Goal: Task Accomplishment & Management: Use online tool/utility

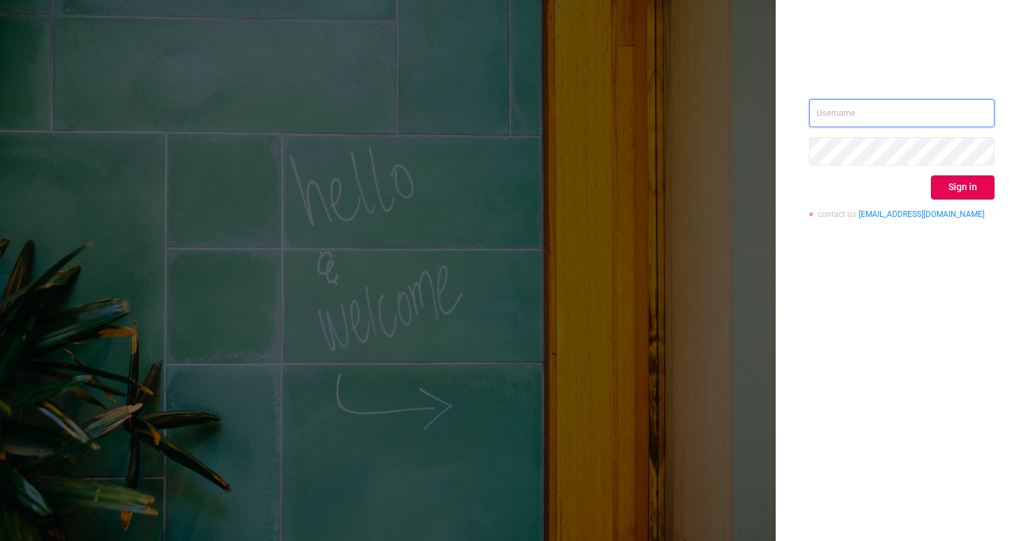
click at [842, 114] on input "text" at bounding box center [901, 113] width 185 height 28
type input "[EMAIL_ADDRESS][PERSON_NAME][DOMAIN_NAME]"
click at [945, 187] on button "Sign in" at bounding box center [963, 187] width 64 height 24
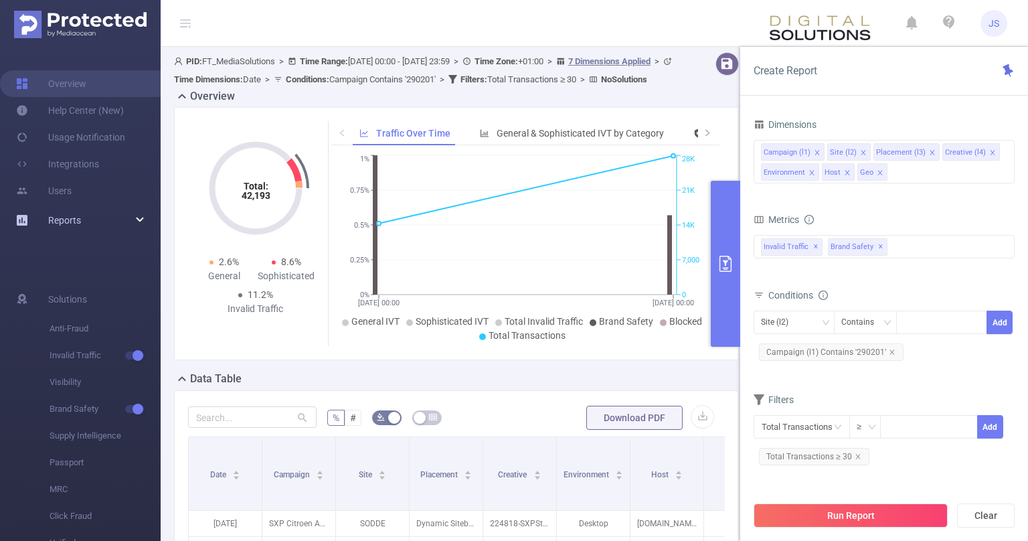
click at [62, 222] on span "Reports" at bounding box center [64, 220] width 33 height 11
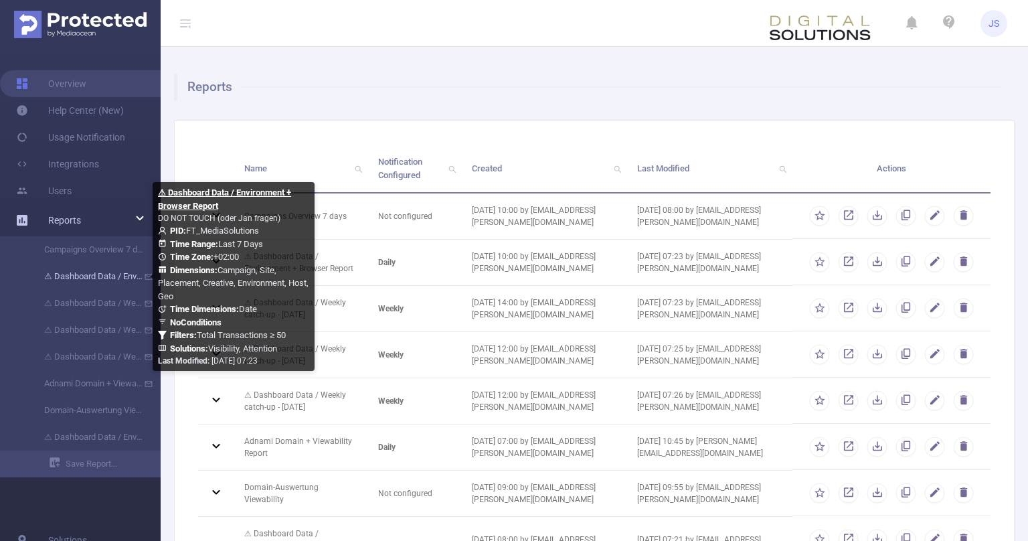
click at [100, 271] on link "⚠ Dashboard Data / Environment + Browser Report" at bounding box center [86, 276] width 118 height 27
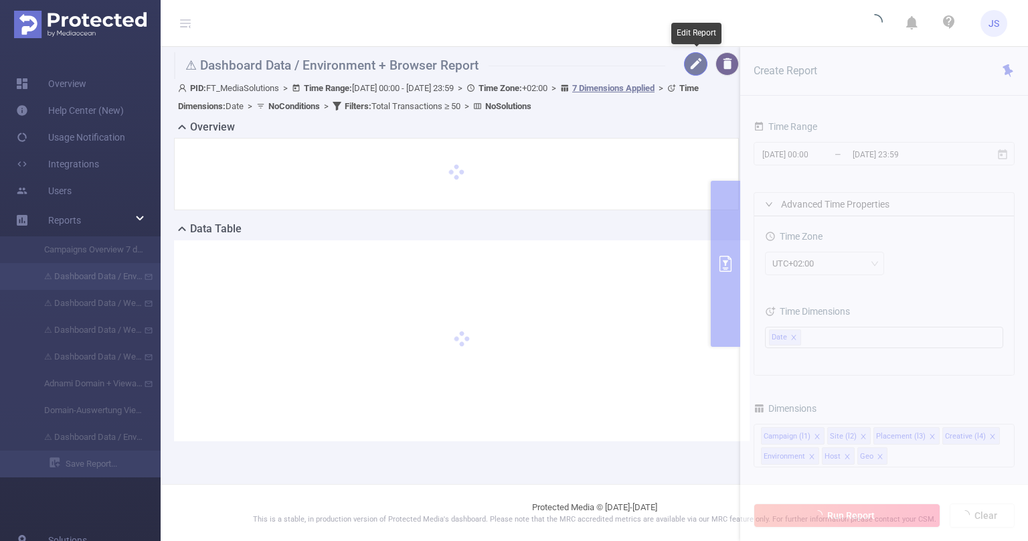
click at [696, 64] on button "button" at bounding box center [695, 63] width 23 height 23
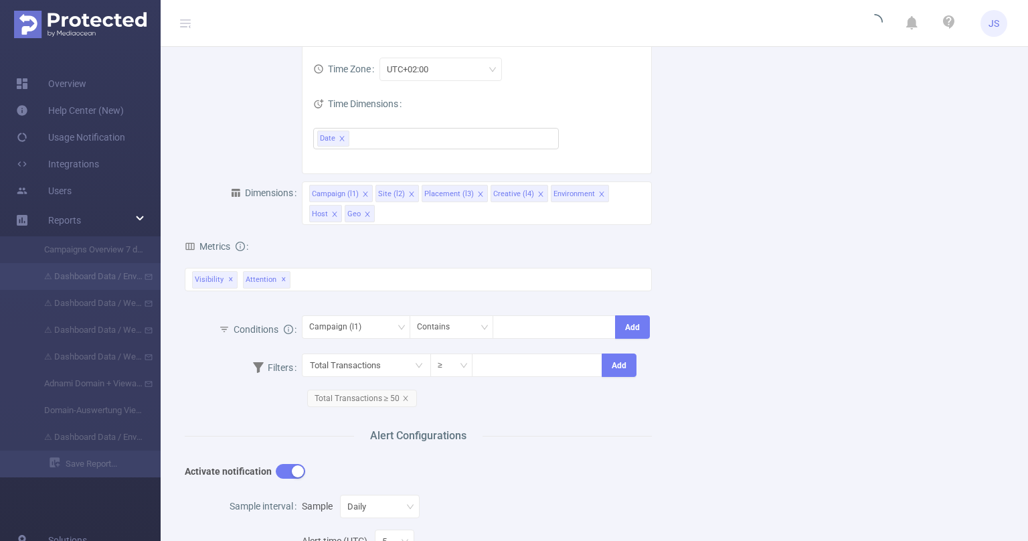
scroll to position [270, 0]
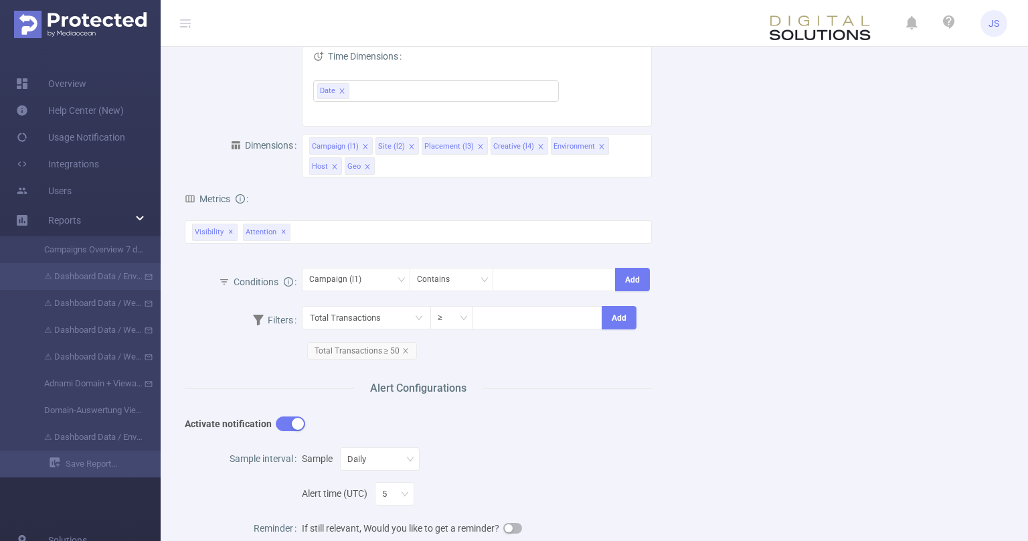
click at [641, 387] on div "Alert Configurations" at bounding box center [418, 388] width 467 height 16
click at [734, 424] on div "Name ⚠ Dashboard Data / Environment + Browser Report Description DO NOT TOUCH (…" at bounding box center [589, 312] width 841 height 1007
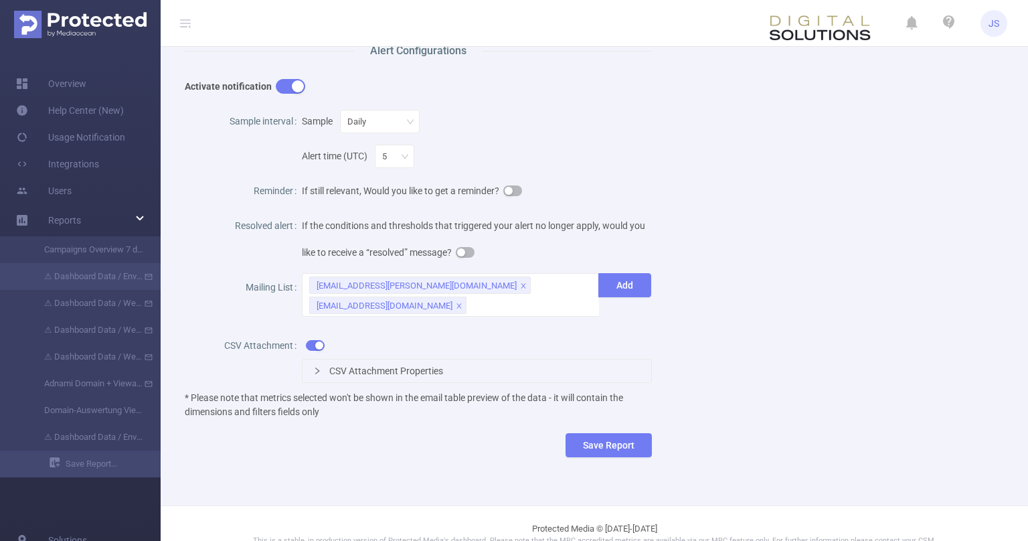
scroll to position [337, 0]
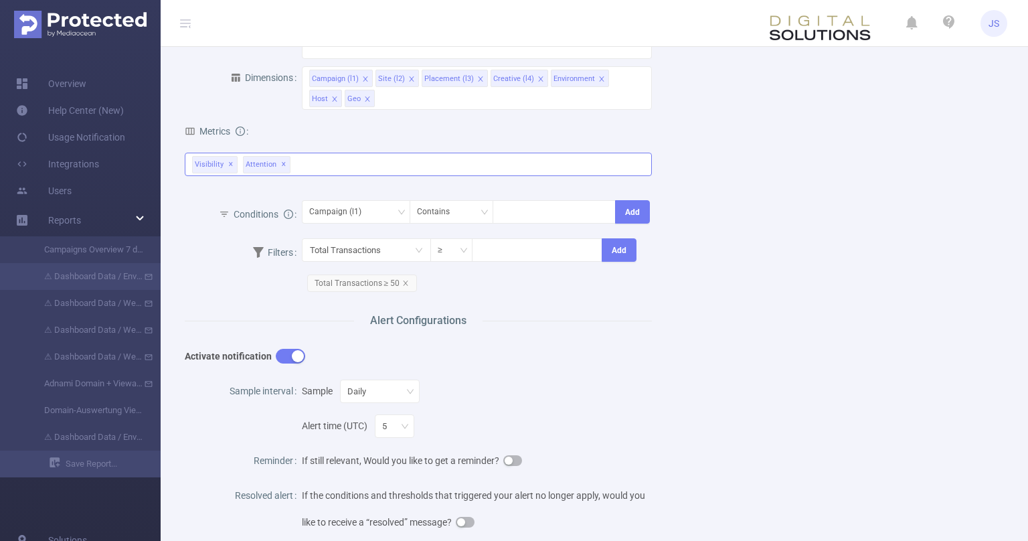
click at [402, 165] on div "Visibility ✕ Attention ✕" at bounding box center [418, 164] width 467 height 23
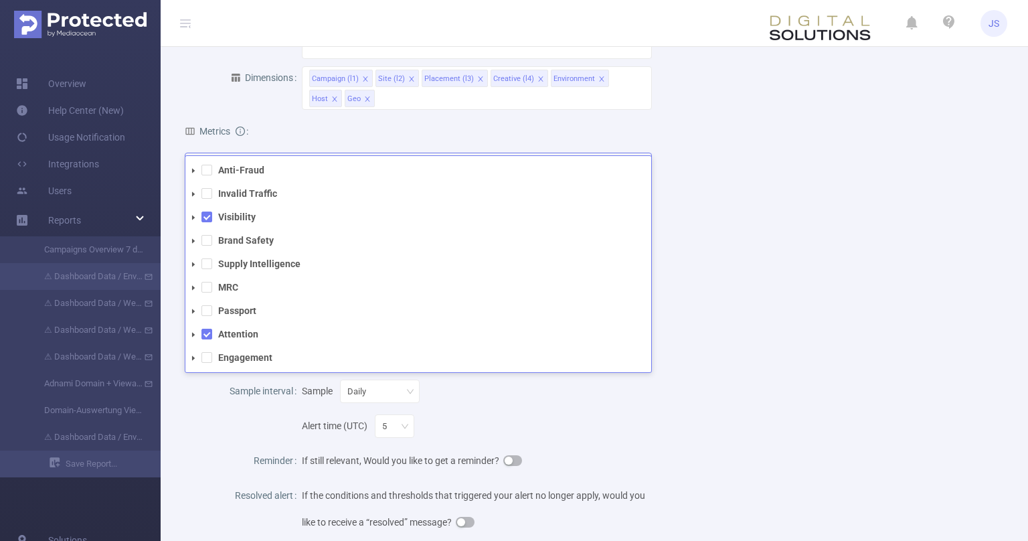
click at [191, 216] on icon "icon: caret-down" at bounding box center [193, 217] width 7 height 7
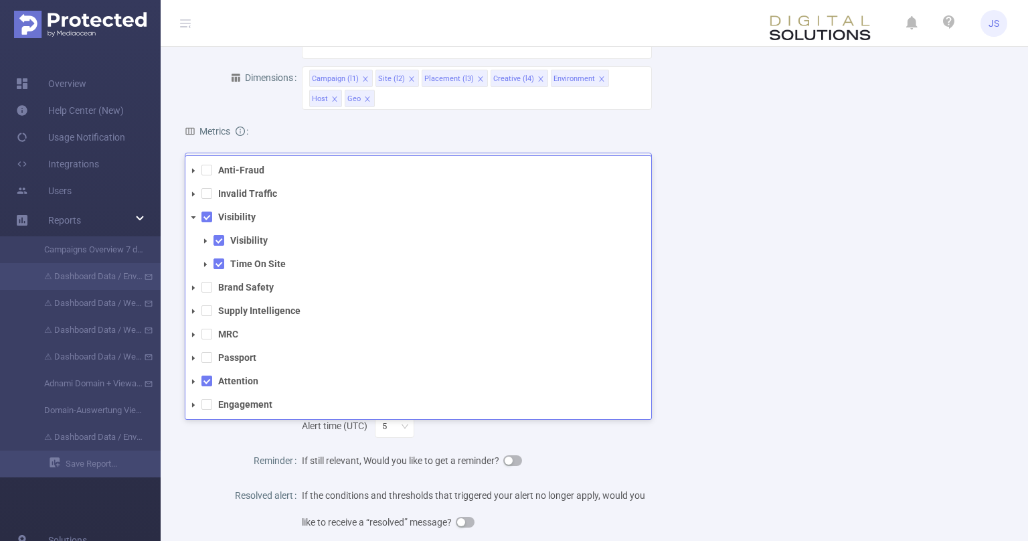
click at [205, 241] on icon "icon: caret-down" at bounding box center [205, 240] width 3 height 5
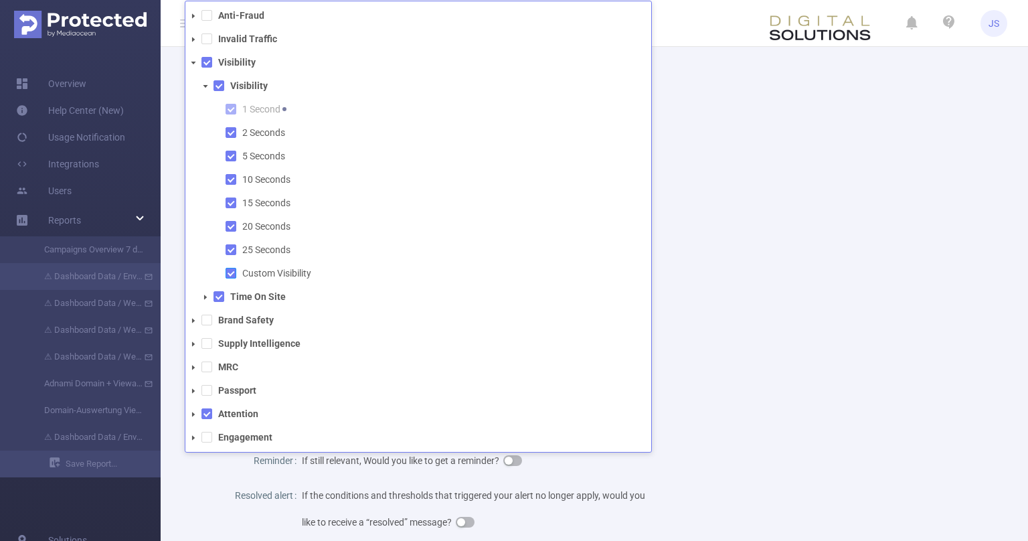
click at [229, 272] on span at bounding box center [231, 273] width 11 height 11
click at [683, 311] on div "Name ⚠ Dashboard Data / Environment + Browser Report Description DO NOT TOUCH (…" at bounding box center [589, 245] width 841 height 1007
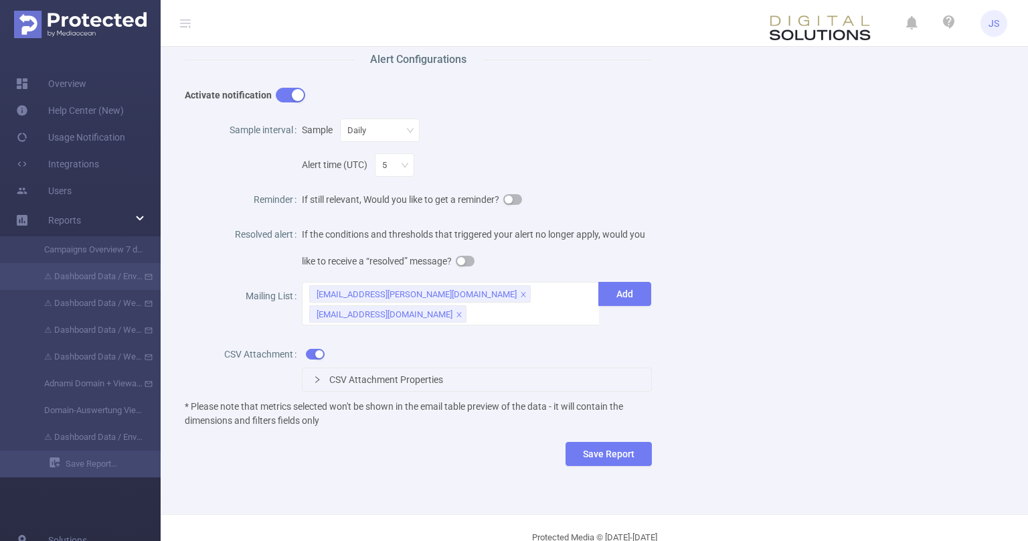
scroll to position [607, 0]
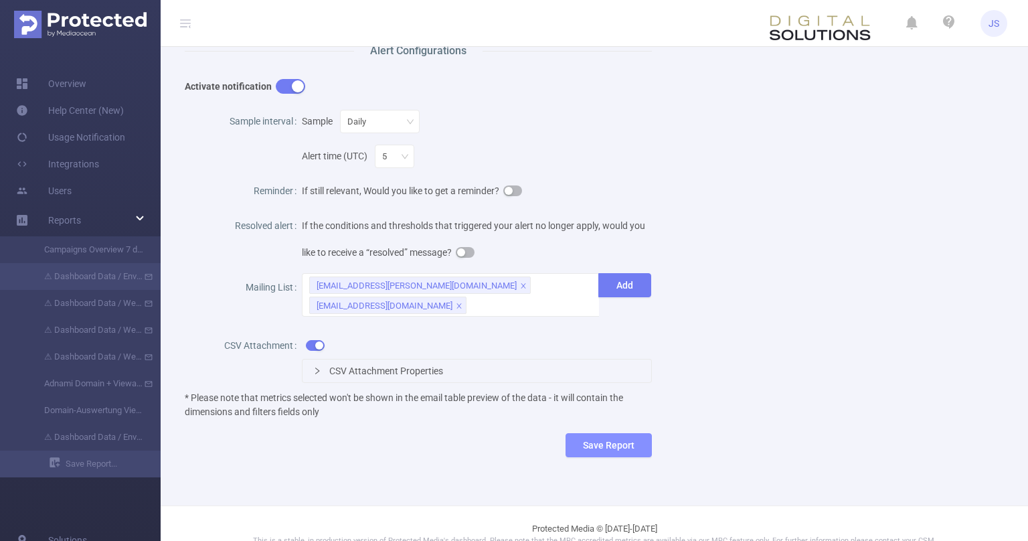
click at [609, 439] on button "Save Report" at bounding box center [609, 445] width 86 height 24
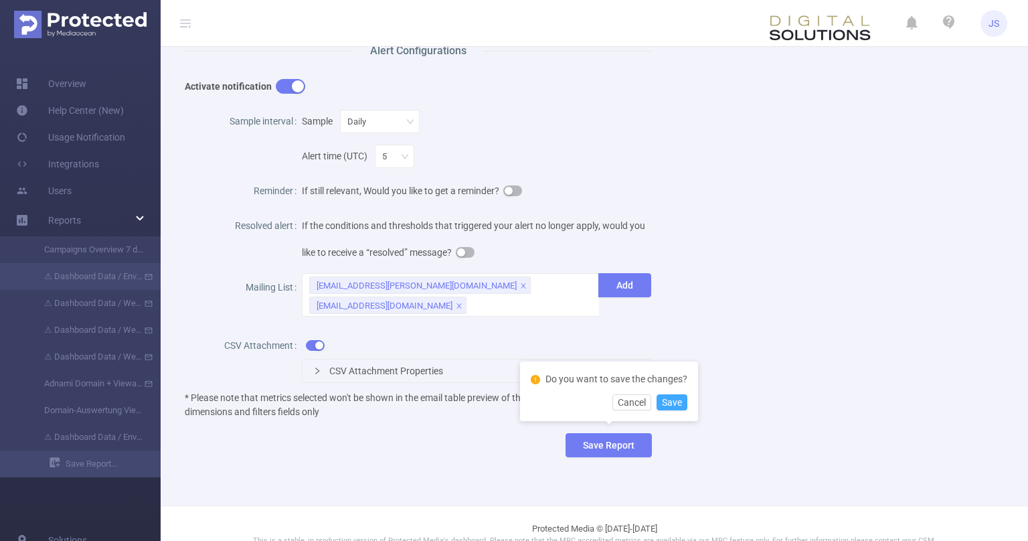
click at [674, 403] on button "Save" at bounding box center [672, 402] width 31 height 16
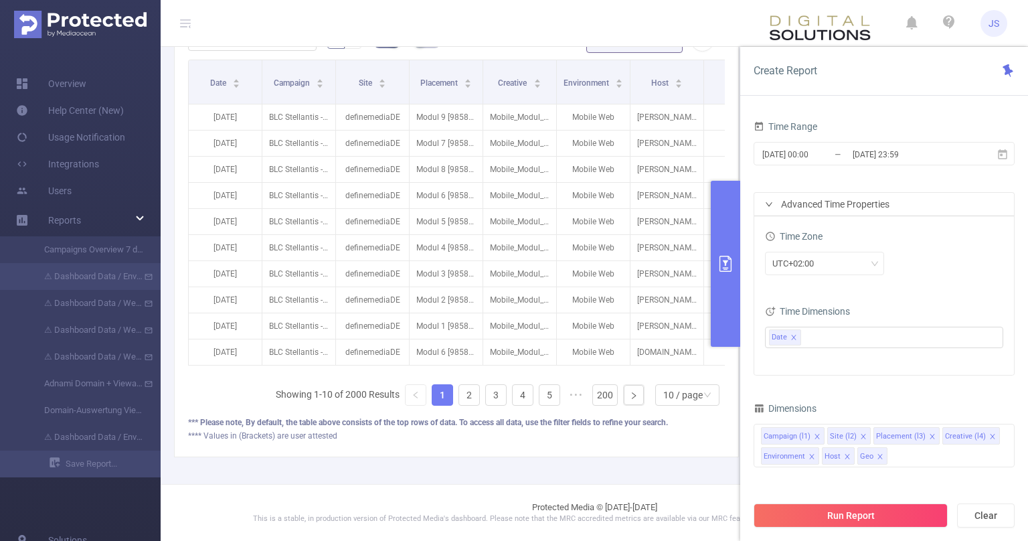
scroll to position [149, 0]
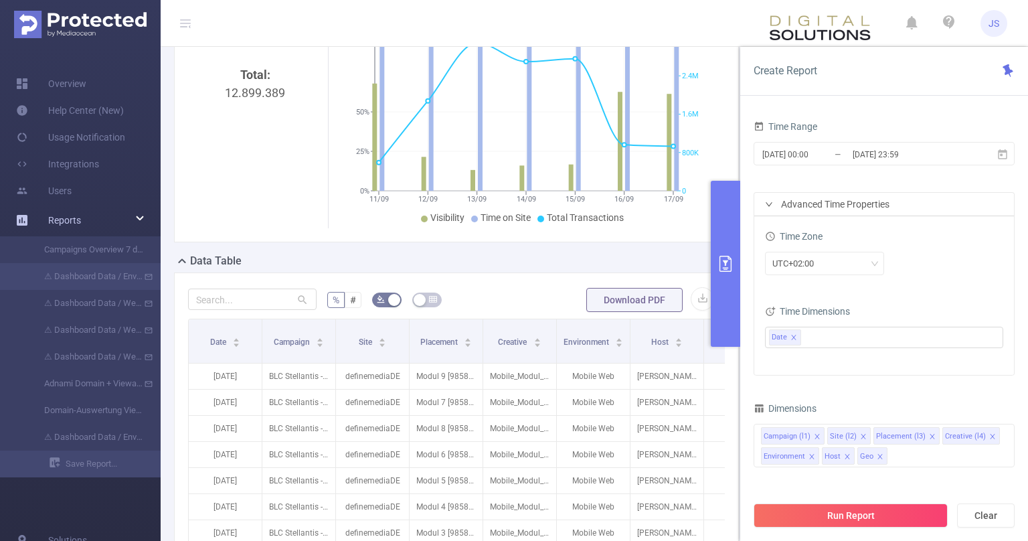
click at [66, 220] on span "Reports" at bounding box center [64, 220] width 33 height 11
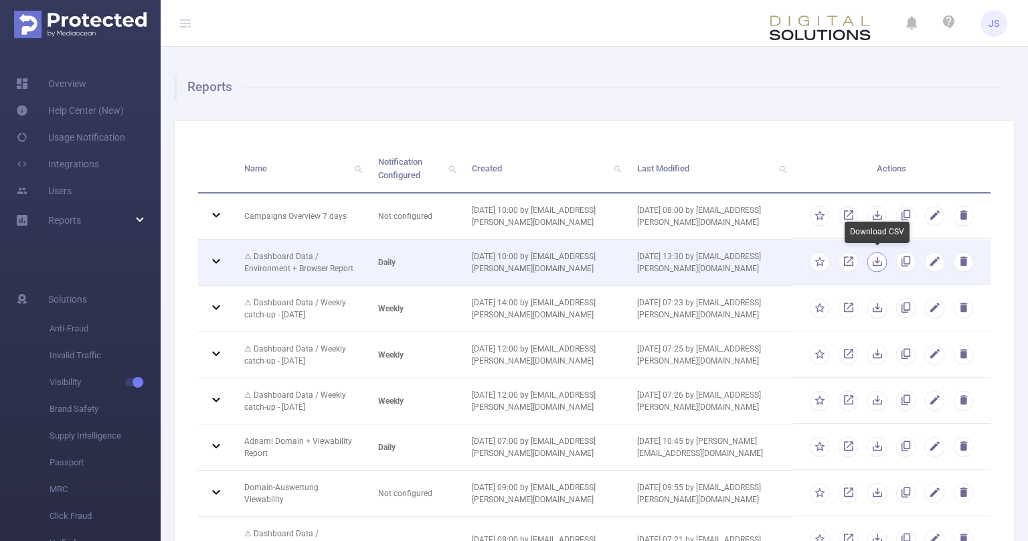
click at [873, 262] on button "button" at bounding box center [878, 262] width 20 height 20
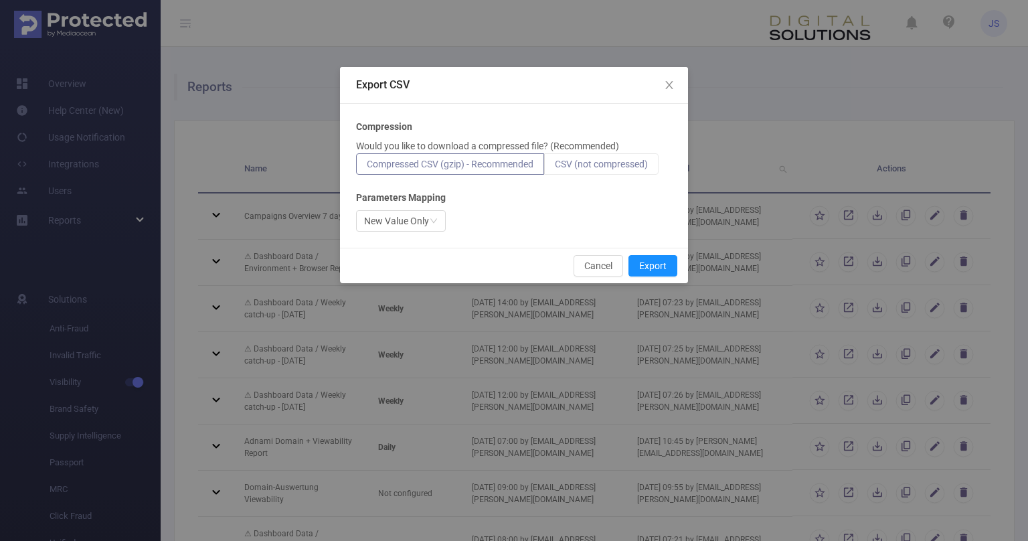
click at [577, 156] on label "CSV (not compressed)" at bounding box center [601, 163] width 114 height 21
click at [555, 167] on input "CSV (not compressed)" at bounding box center [555, 167] width 0 height 0
click at [657, 262] on button "Export" at bounding box center [653, 265] width 49 height 21
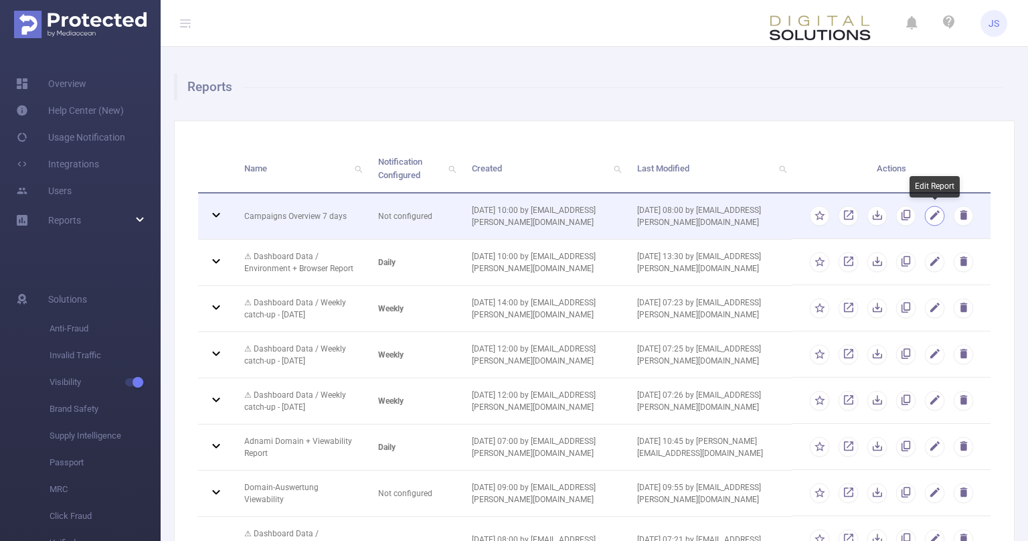
click at [927, 213] on button "button" at bounding box center [935, 216] width 20 height 20
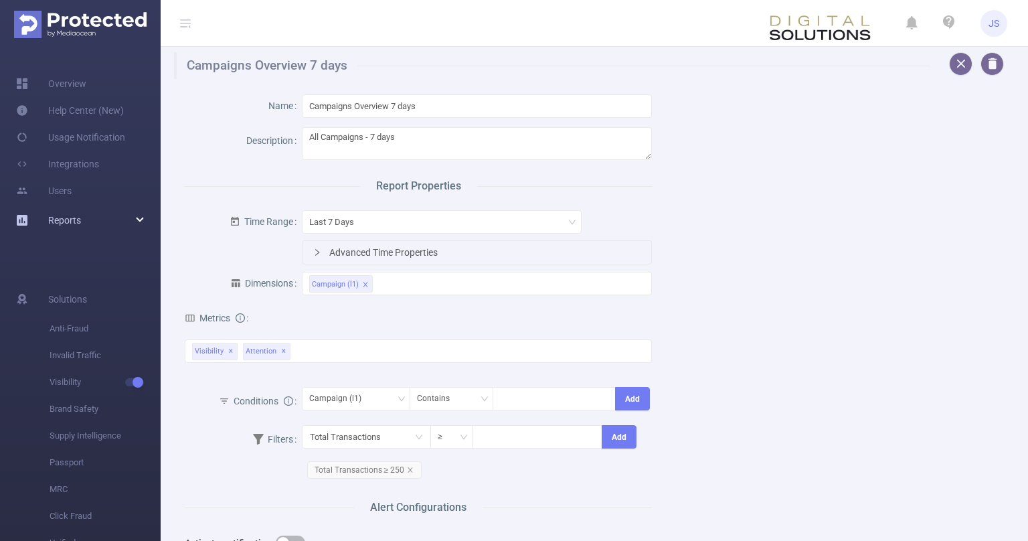
click at [84, 221] on div "Reports" at bounding box center [80, 220] width 161 height 27
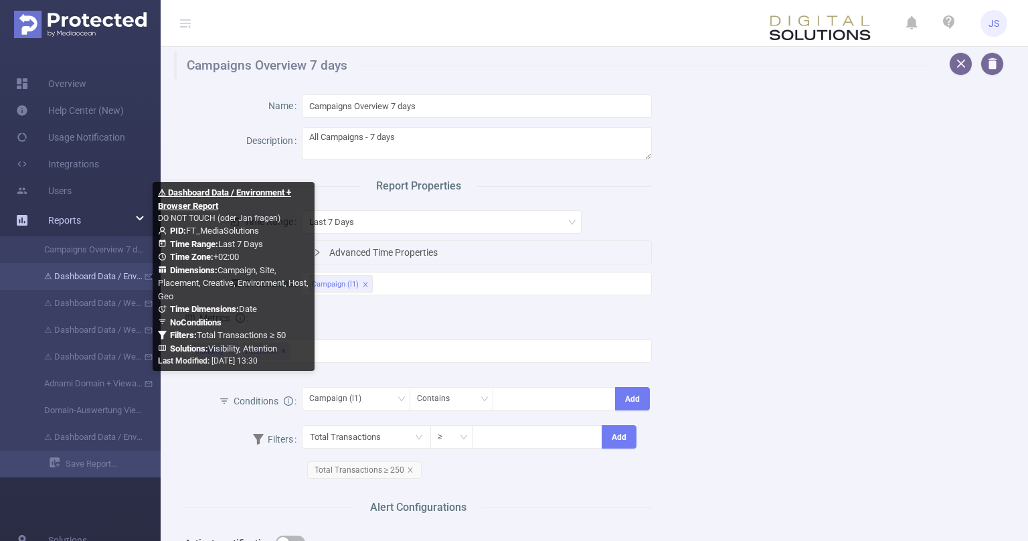
click at [98, 275] on link "⚠ Dashboard Data / Environment + Browser Report" at bounding box center [86, 276] width 118 height 27
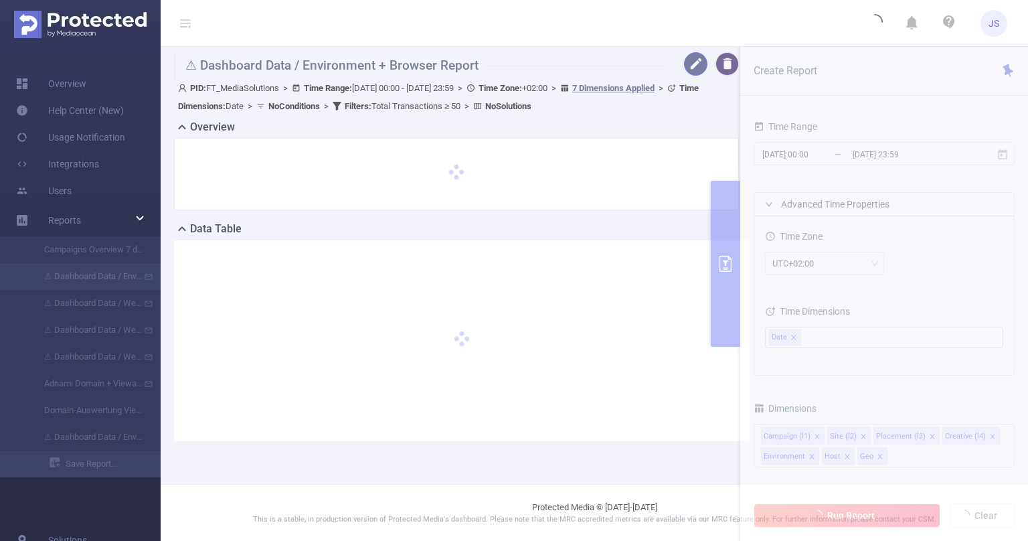
click at [700, 65] on button "button" at bounding box center [695, 63] width 23 height 23
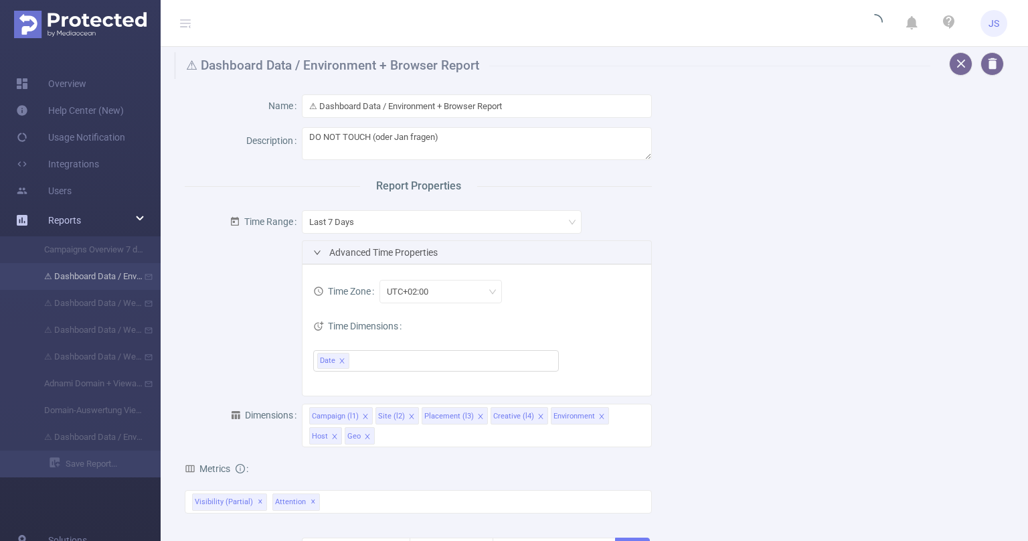
click at [103, 283] on li "⚠ Dashboard Data / Environment + Browser Report" at bounding box center [80, 276] width 161 height 27
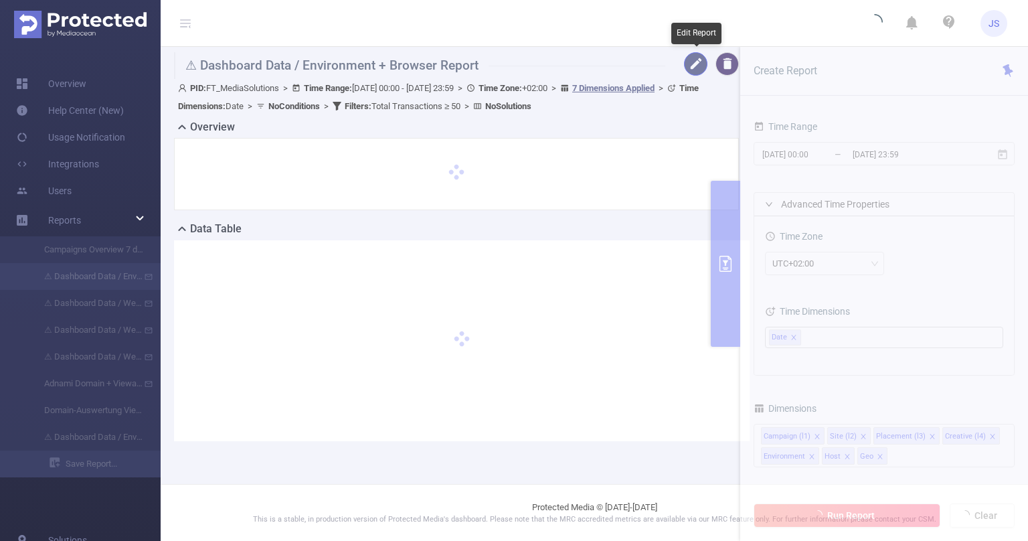
click at [696, 64] on button "button" at bounding box center [695, 63] width 23 height 23
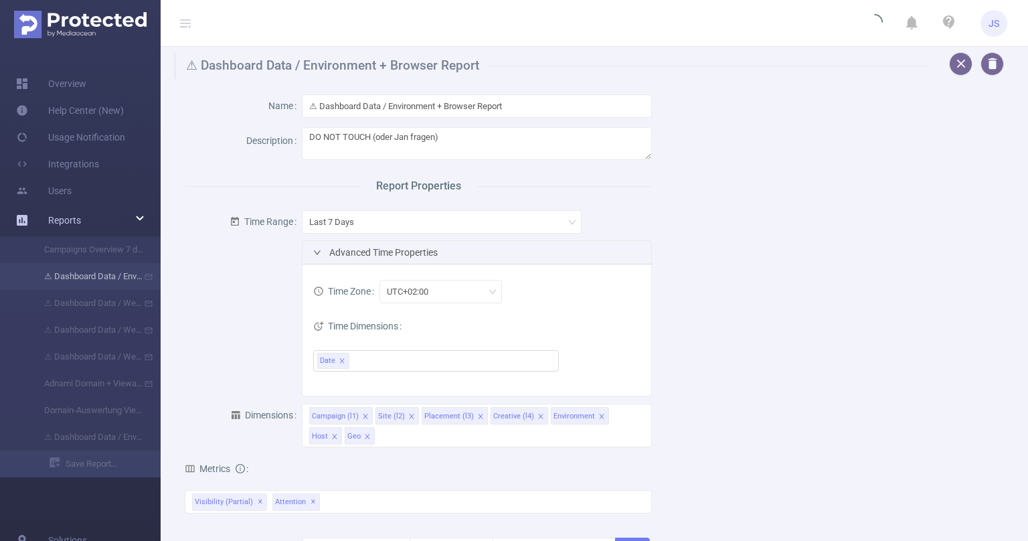
click at [108, 289] on li "⚠ Dashboard Data / Environment + Browser Report" at bounding box center [80, 276] width 161 height 27
click at [115, 280] on li "⚠ Dashboard Data / Environment + Browser Report" at bounding box center [80, 276] width 161 height 27
click at [72, 221] on span "Reports" at bounding box center [64, 220] width 33 height 11
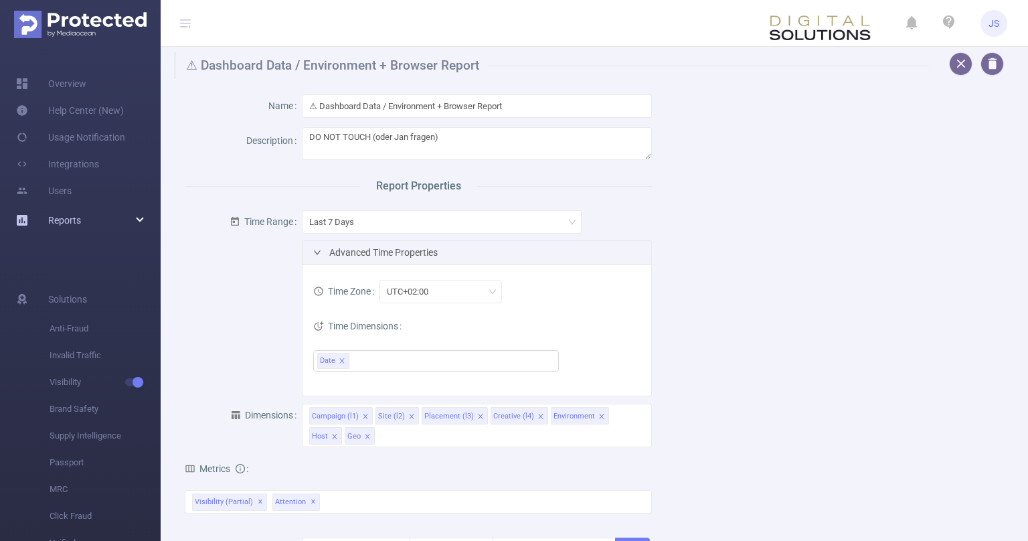
click at [76, 220] on span "Reports" at bounding box center [64, 220] width 33 height 11
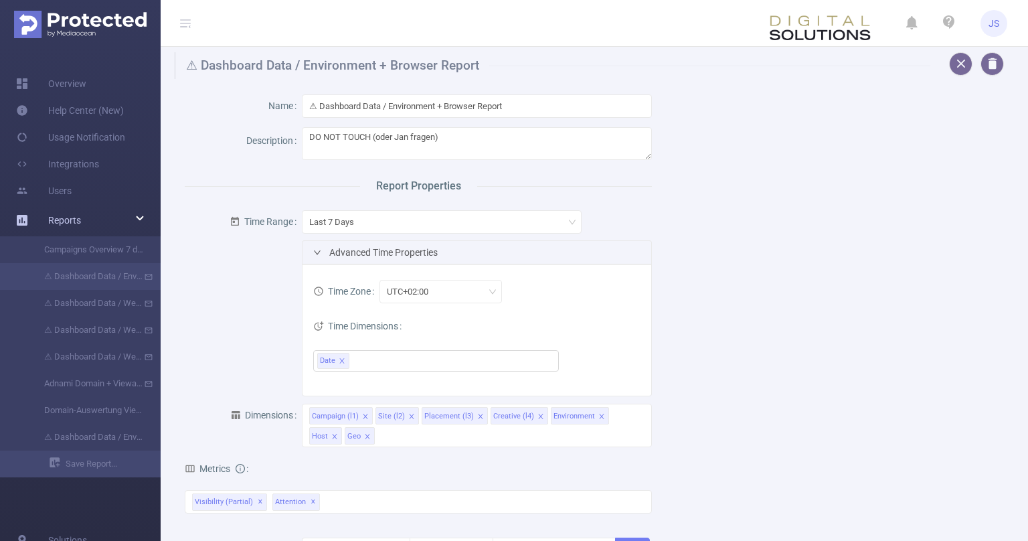
click at [137, 219] on icon at bounding box center [140, 219] width 7 height 0
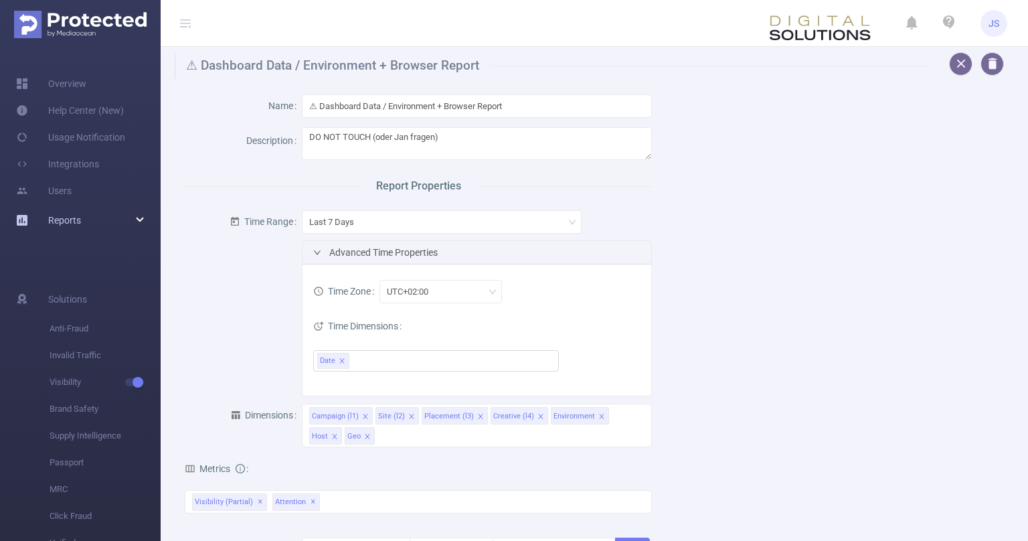
click at [22, 221] on icon at bounding box center [22, 220] width 11 height 11
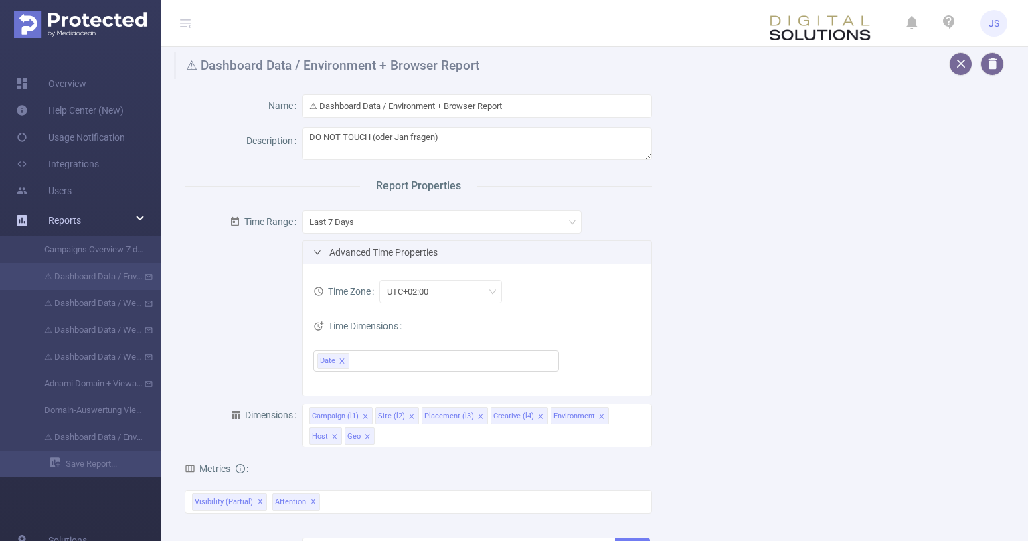
click at [22, 221] on icon at bounding box center [22, 220] width 11 height 11
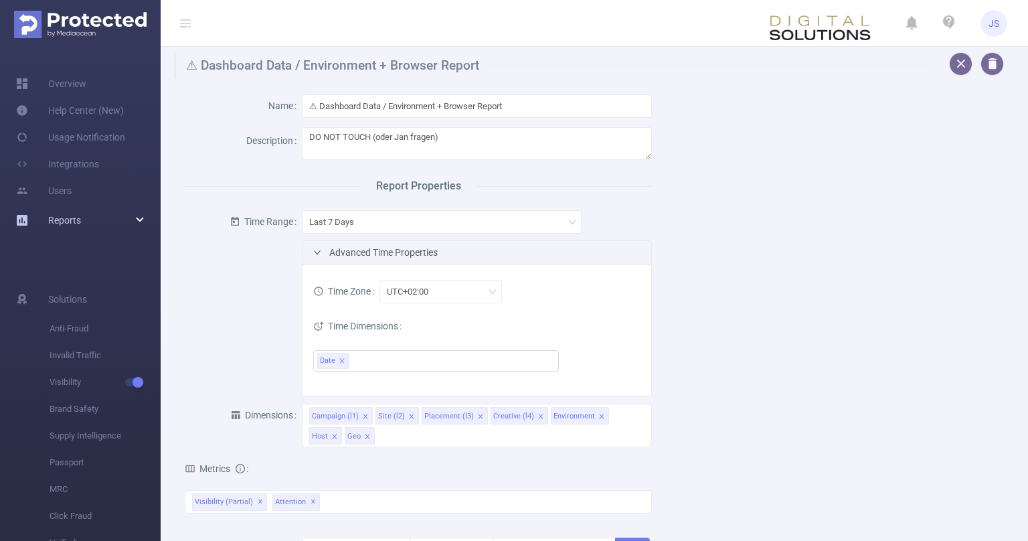
click at [22, 221] on icon at bounding box center [22, 220] width 11 height 11
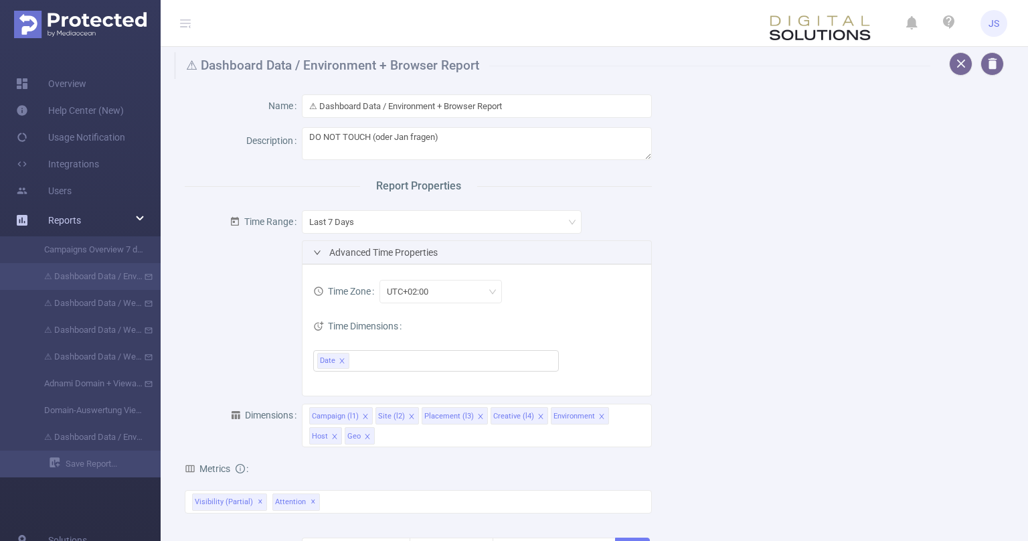
click at [22, 221] on icon at bounding box center [22, 220] width 11 height 11
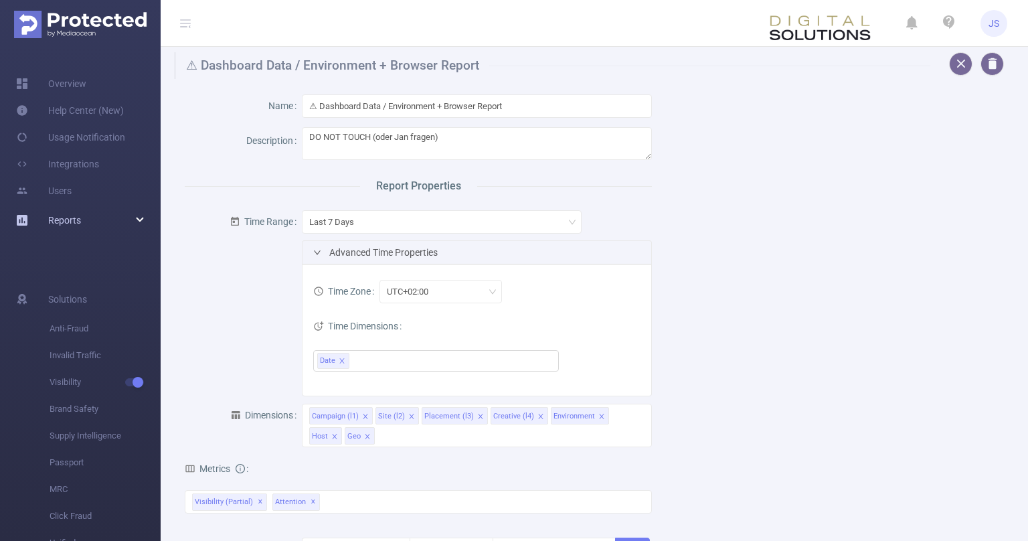
click at [22, 221] on icon at bounding box center [22, 220] width 11 height 11
click at [960, 66] on button "button" at bounding box center [960, 63] width 23 height 23
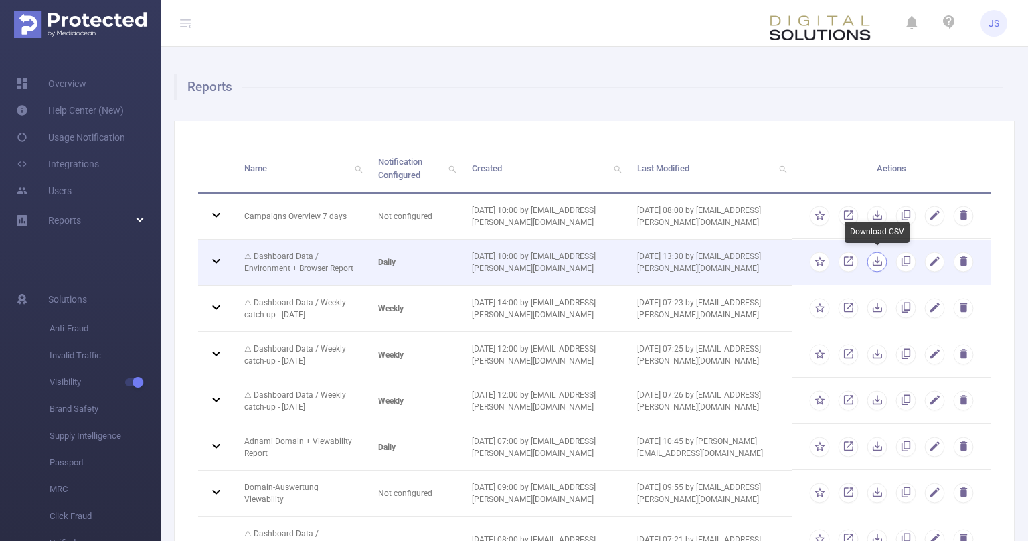
click at [876, 264] on button "button" at bounding box center [878, 262] width 20 height 20
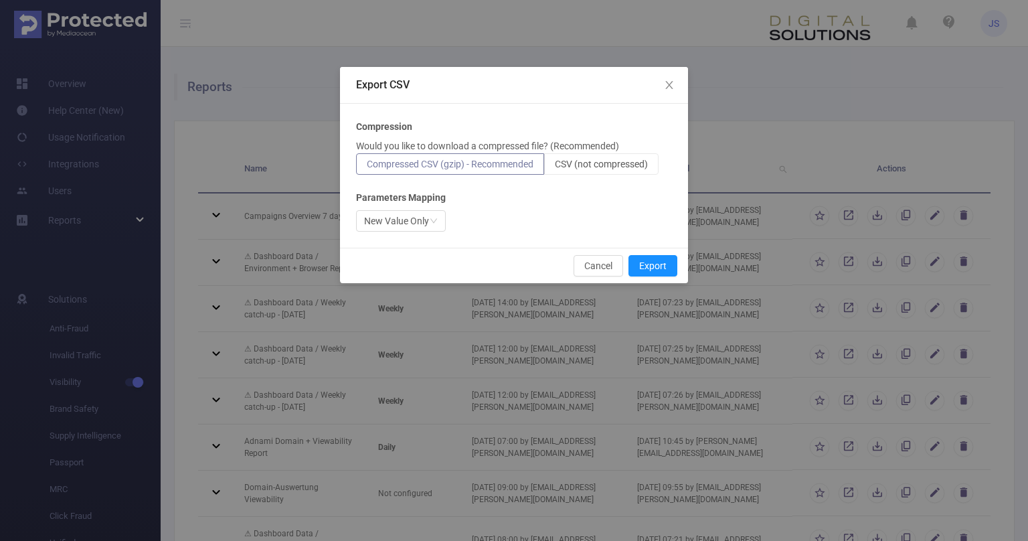
click at [638, 177] on div "Compression Would you like to download a compressed file? (Recommended) Compres…" at bounding box center [514, 176] width 316 height 112
click at [635, 170] on label "CSV (not compressed)" at bounding box center [601, 163] width 114 height 21
click at [555, 167] on input "CSV (not compressed)" at bounding box center [555, 167] width 0 height 0
click at [658, 262] on button "Export" at bounding box center [653, 265] width 49 height 21
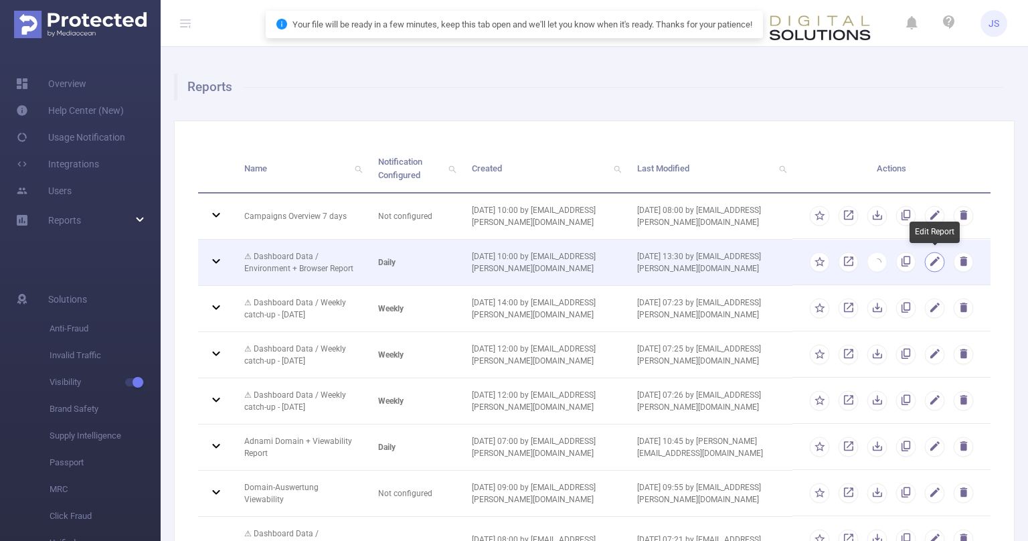
click at [926, 261] on button "button" at bounding box center [935, 262] width 20 height 20
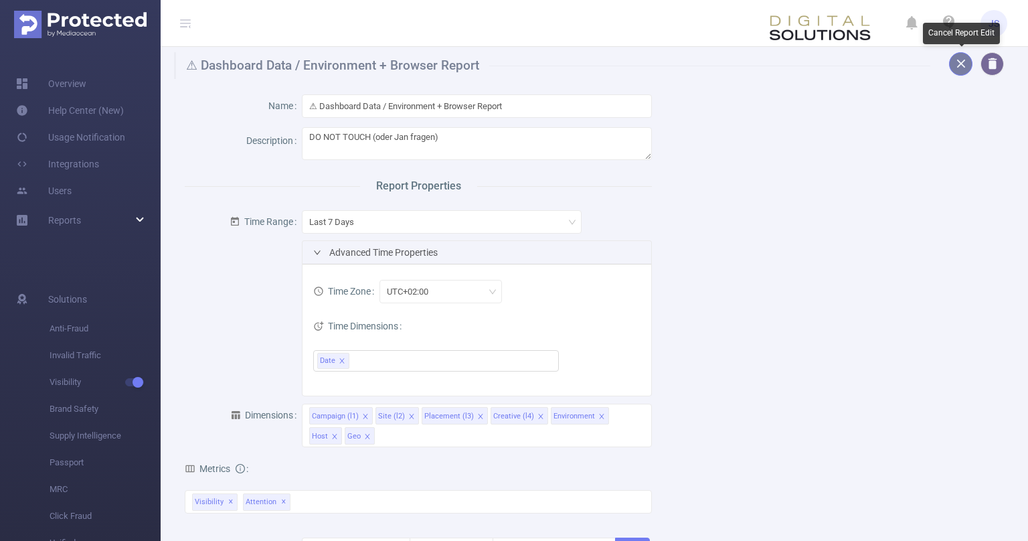
click at [958, 64] on button "button" at bounding box center [960, 63] width 23 height 23
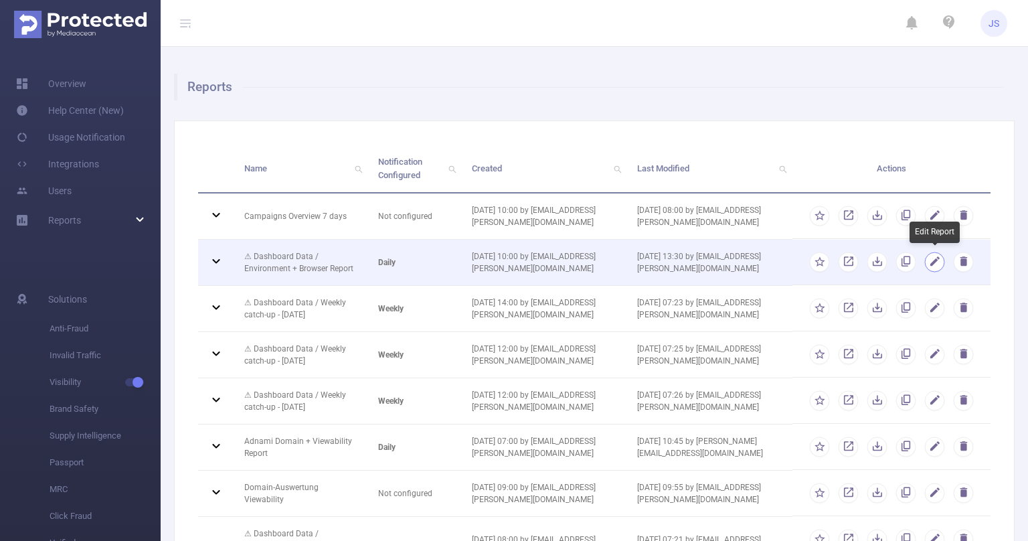
click at [936, 264] on button "button" at bounding box center [935, 262] width 20 height 20
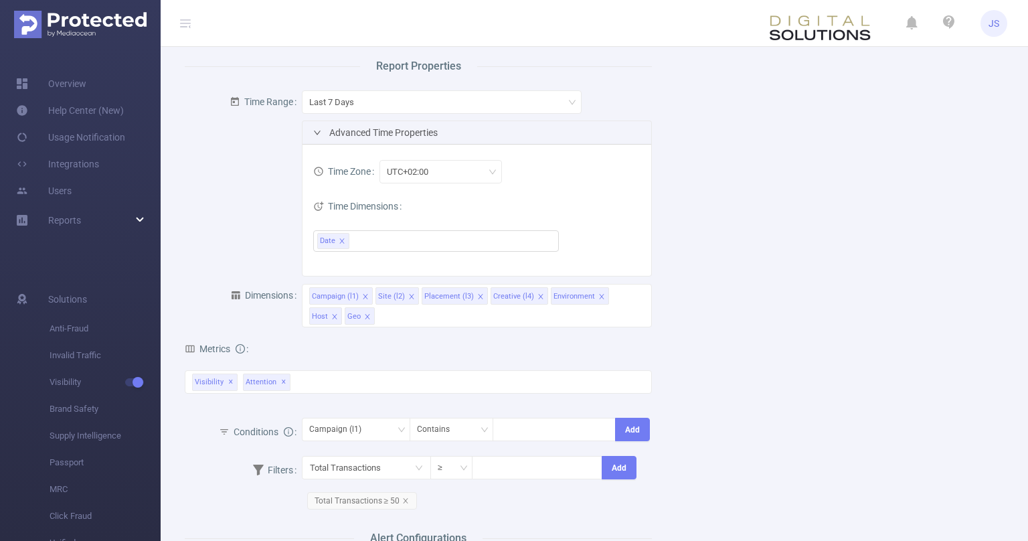
scroll to position [135, 0]
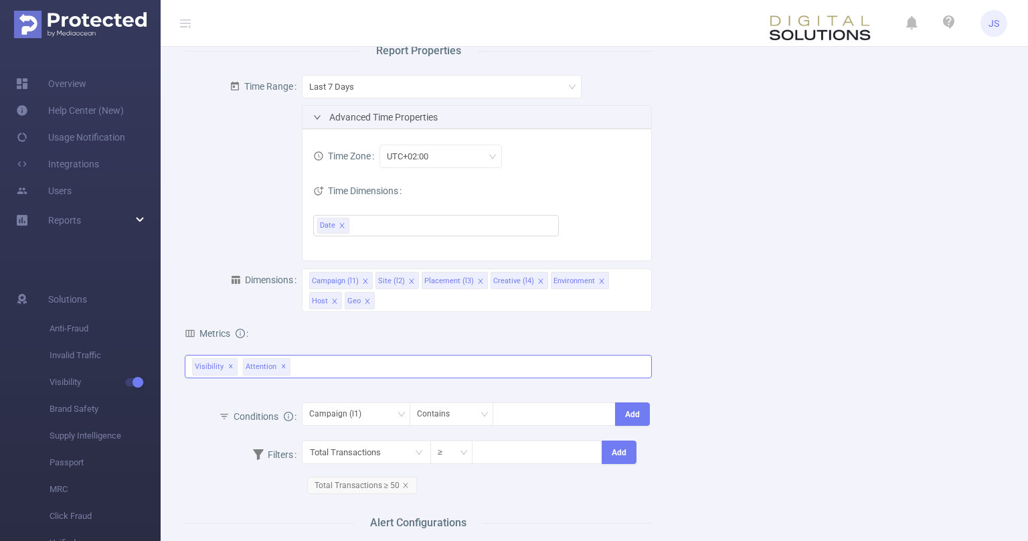
click at [327, 366] on div "Visibility ✕ Attention ✕" at bounding box center [418, 366] width 467 height 23
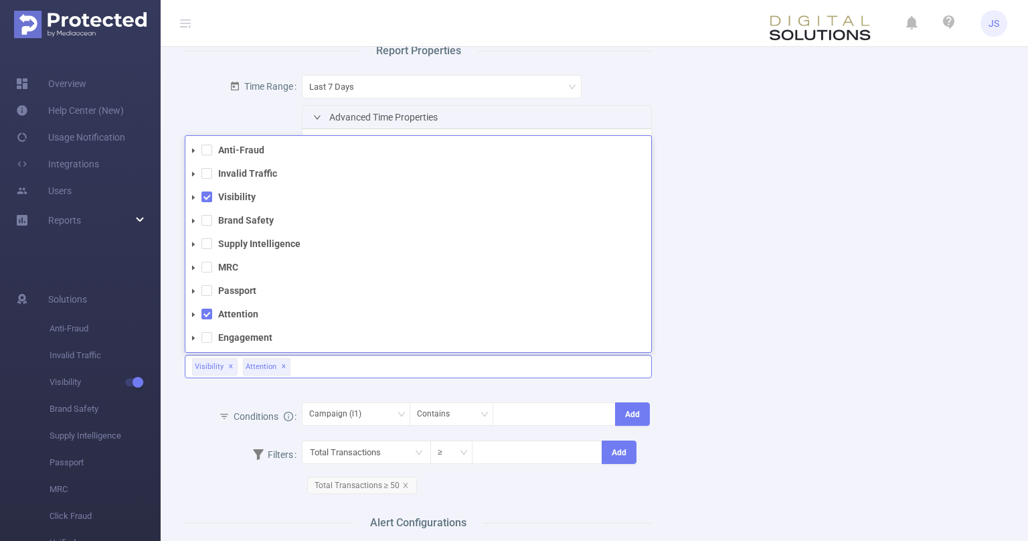
click at [194, 198] on icon "icon: caret-down" at bounding box center [193, 197] width 3 height 5
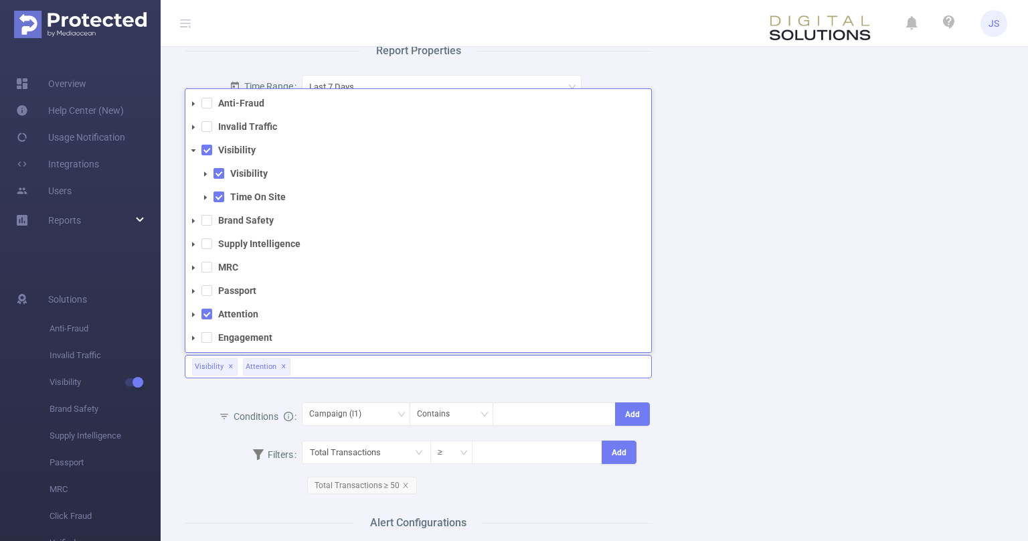
click at [208, 176] on icon "icon: caret-down" at bounding box center [205, 174] width 7 height 7
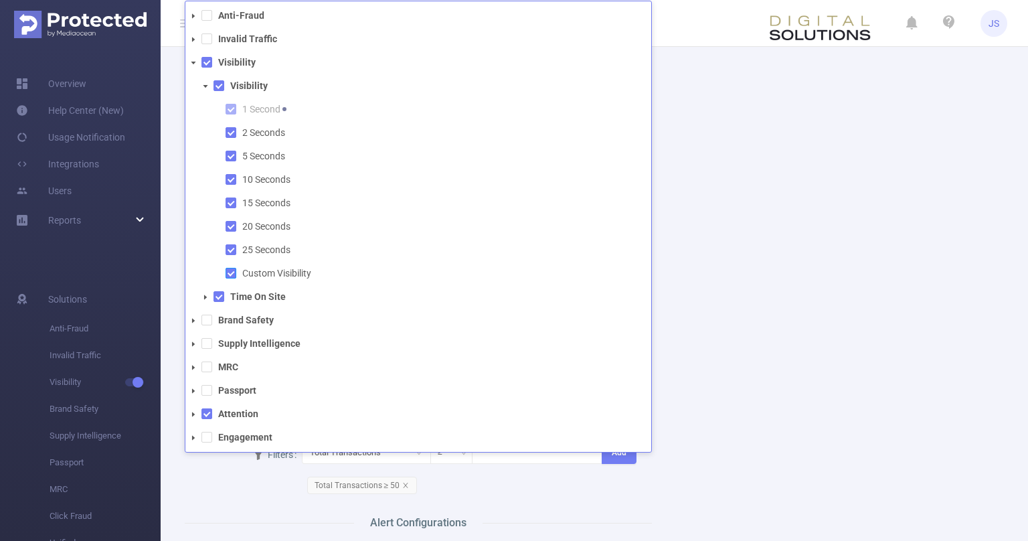
click at [229, 275] on span at bounding box center [231, 273] width 11 height 11
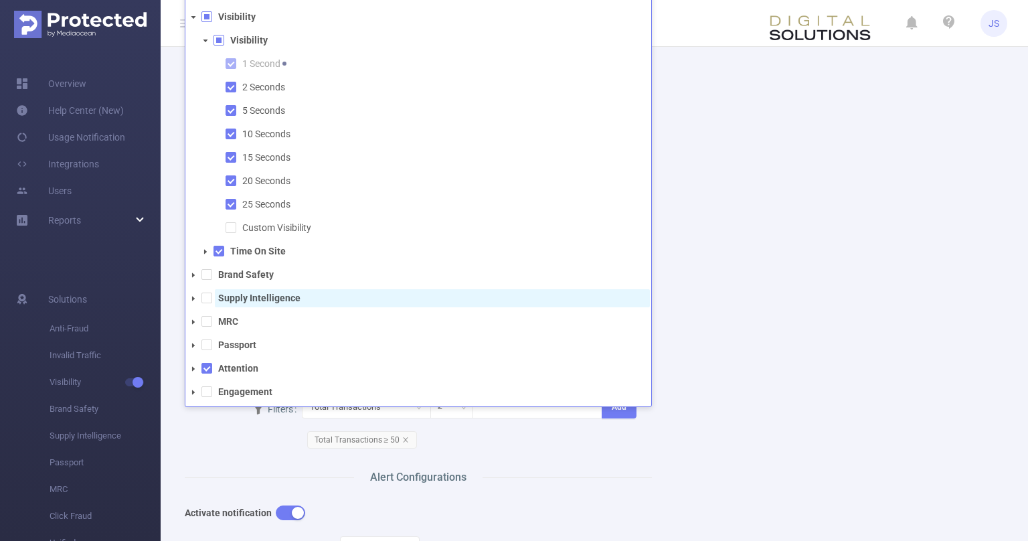
scroll to position [202, 0]
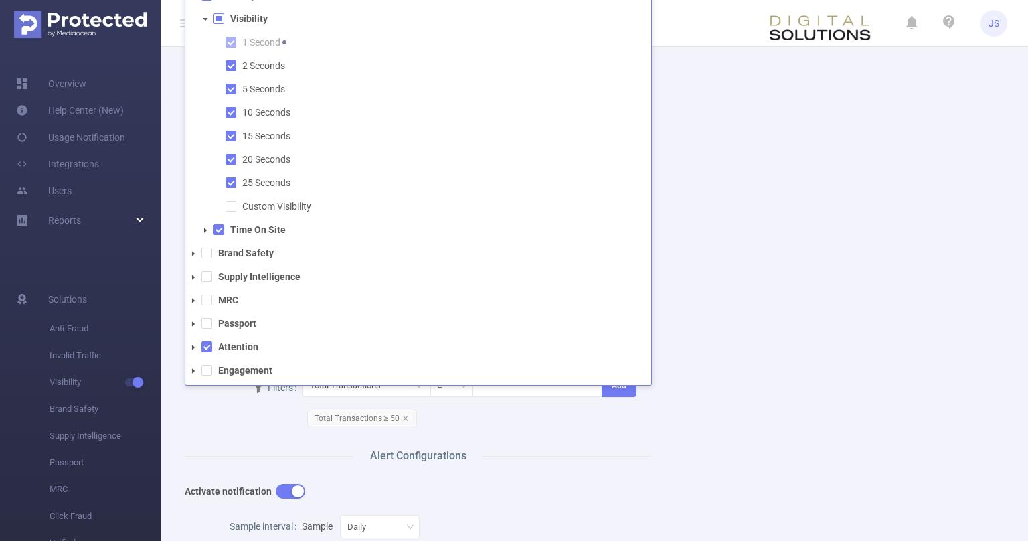
click at [187, 347] on span at bounding box center [193, 347] width 16 height 16
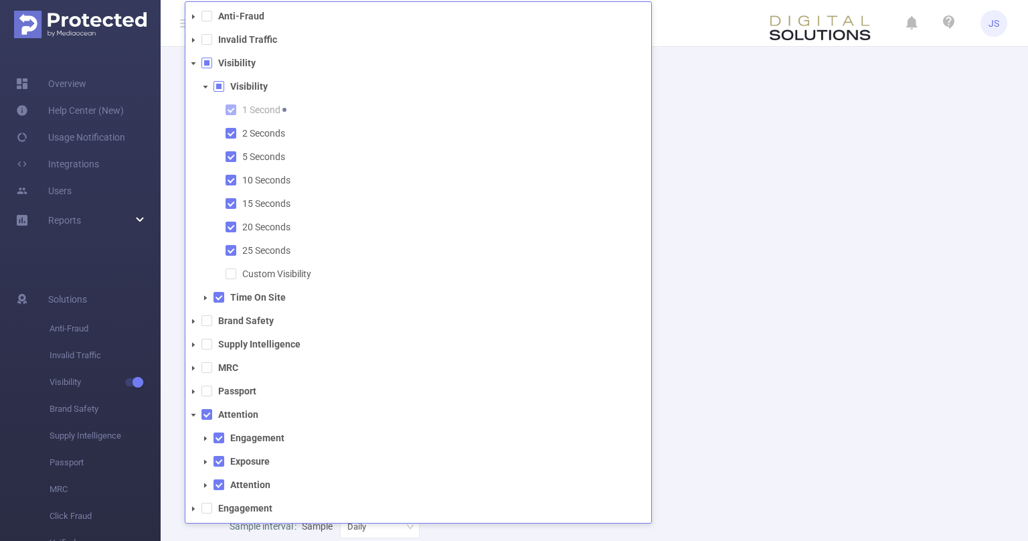
click at [753, 437] on div "Name ⚠ Dashboard Data / Environment + Browser Report Description DO NOT TOUCH (…" at bounding box center [589, 380] width 841 height 1007
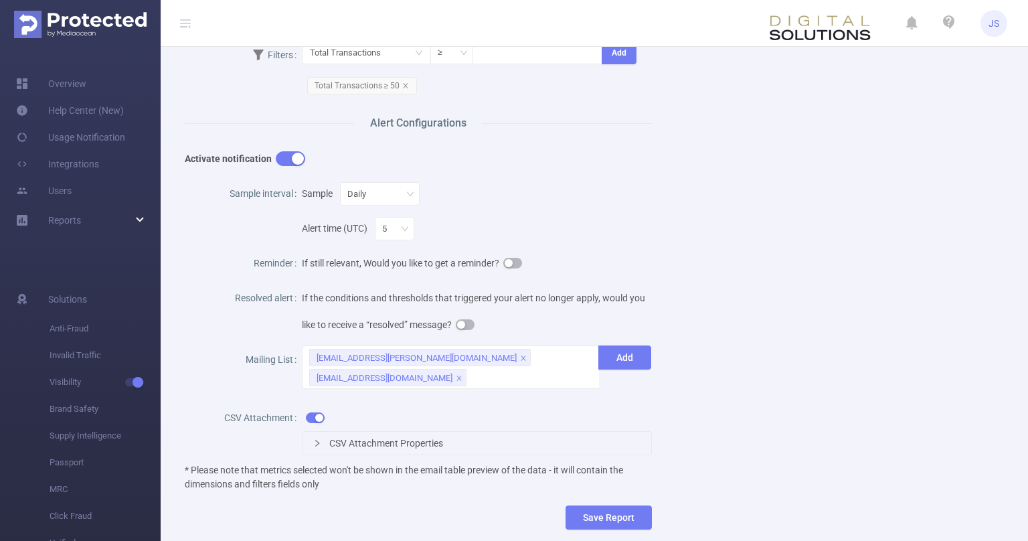
scroll to position [607, 0]
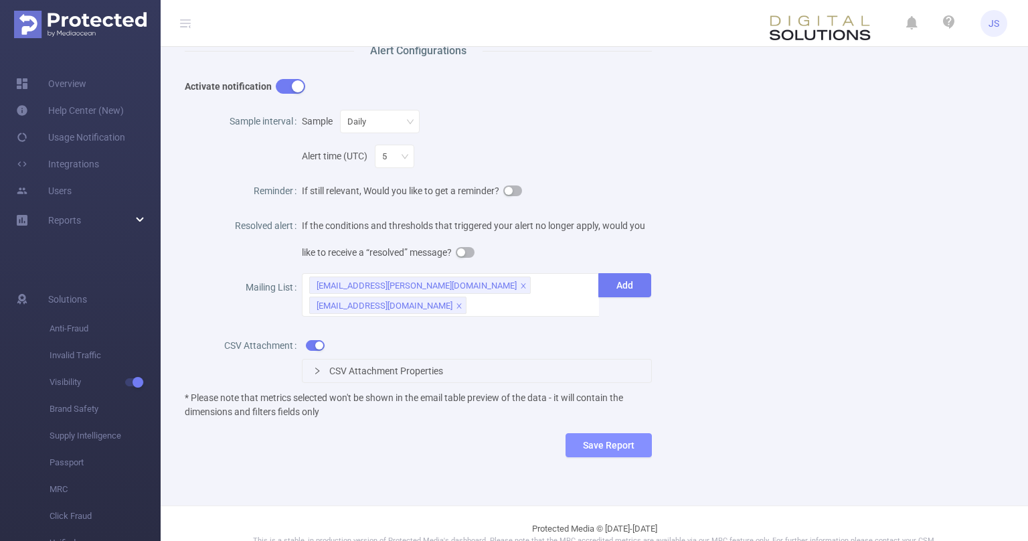
click at [597, 441] on button "Save Report" at bounding box center [609, 445] width 86 height 24
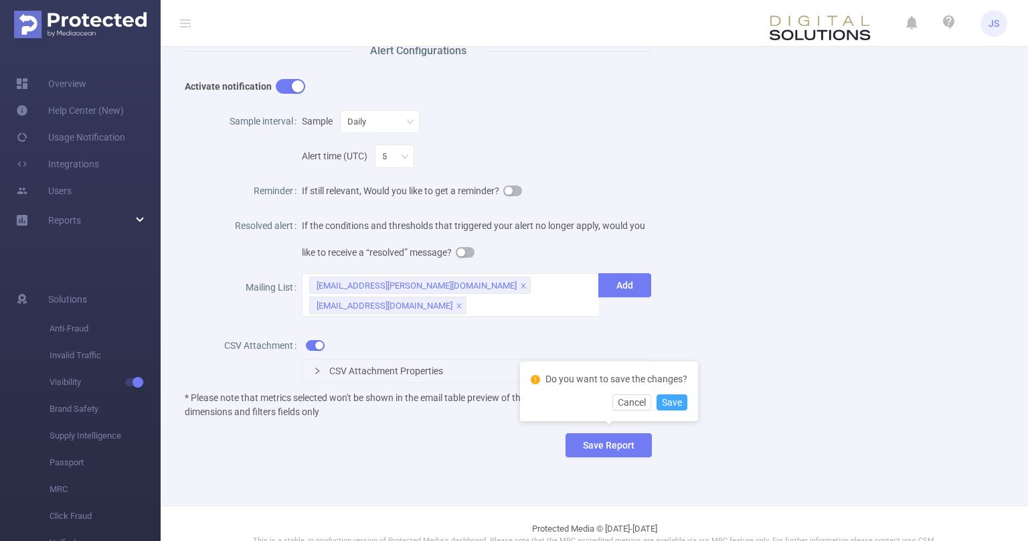
click at [668, 403] on button "Save" at bounding box center [672, 402] width 31 height 16
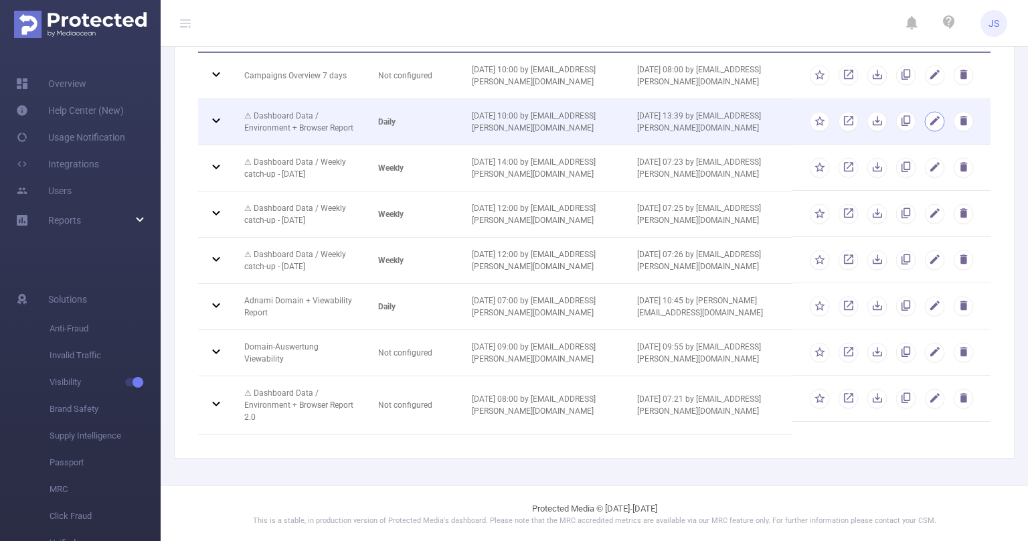
click at [940, 122] on button "button" at bounding box center [935, 122] width 20 height 20
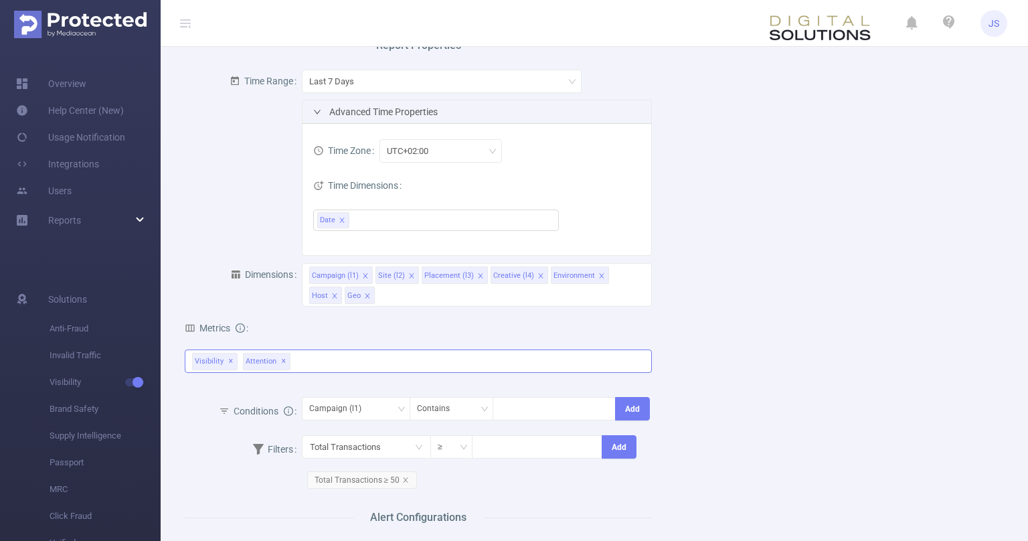
click at [329, 364] on div "Visibility ✕ Attention ✕" at bounding box center [418, 361] width 467 height 23
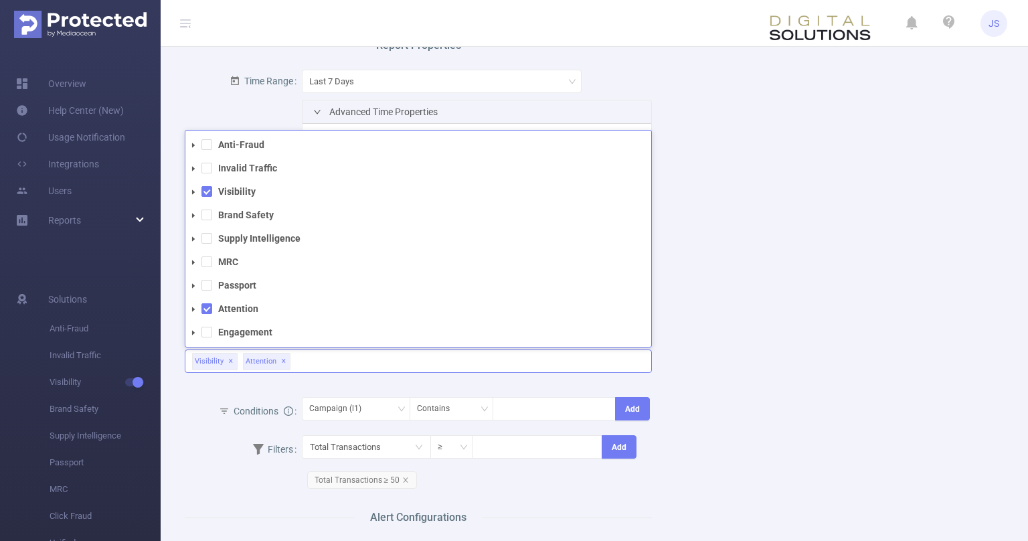
click at [194, 191] on icon "icon: caret-down" at bounding box center [193, 191] width 3 height 5
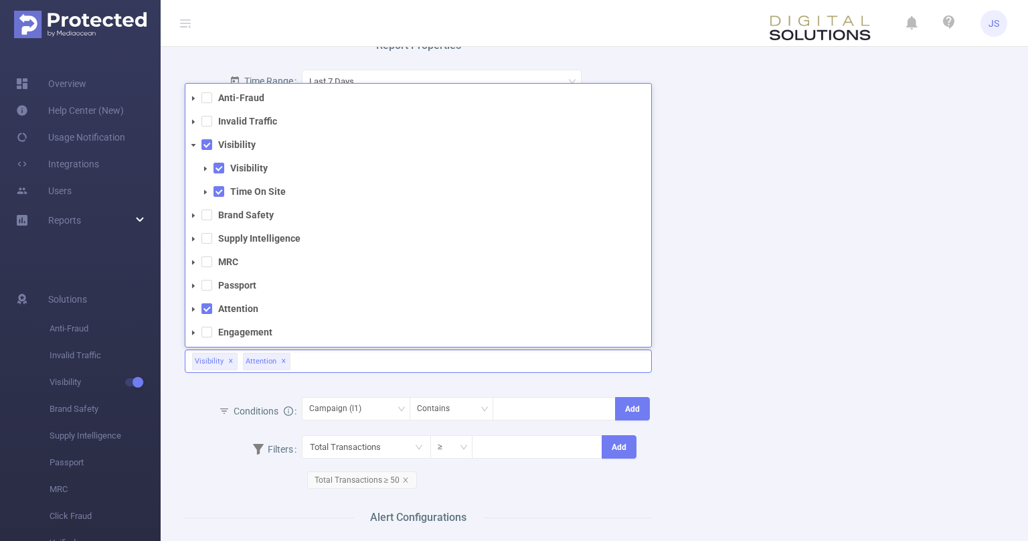
click at [204, 169] on icon "icon: caret-down" at bounding box center [205, 168] width 7 height 7
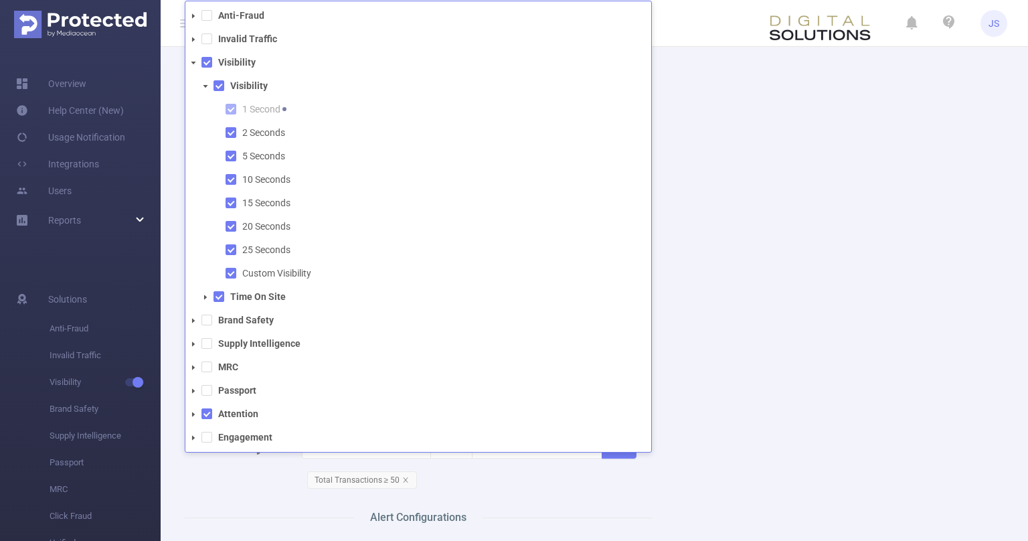
click at [205, 87] on icon "icon: caret-down" at bounding box center [206, 86] width 5 height 3
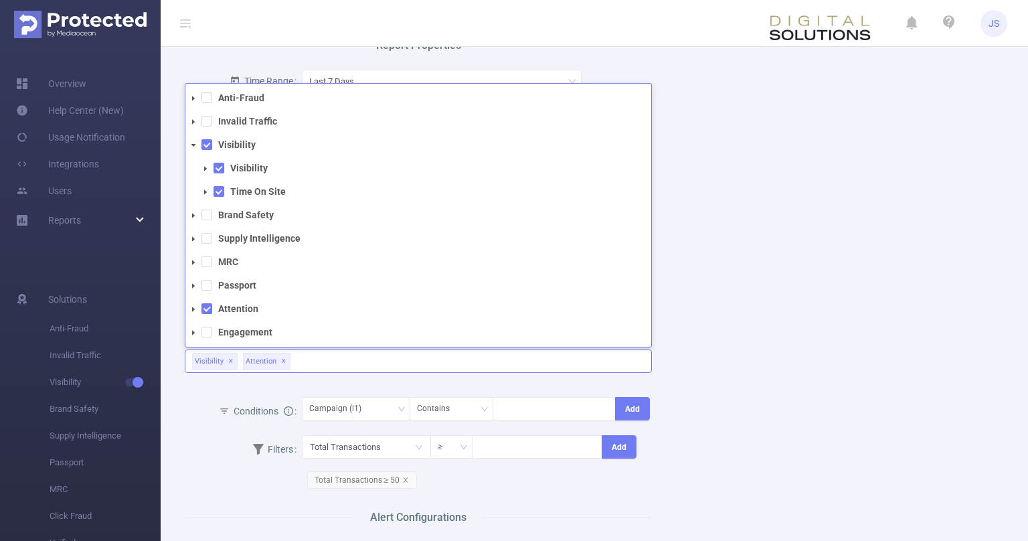
click at [208, 165] on span at bounding box center [206, 169] width 16 height 16
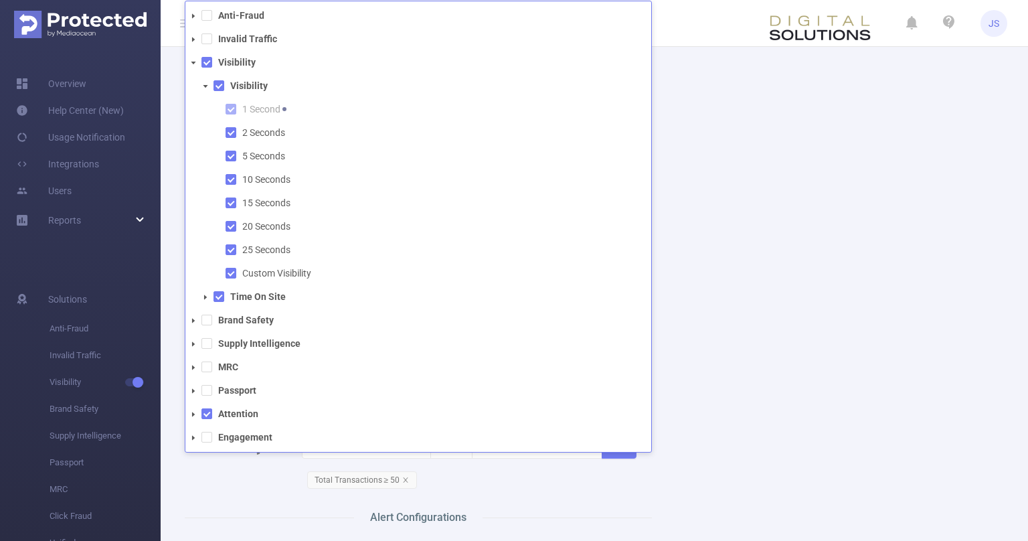
click at [775, 127] on div "Name ⚠ Dashboard Data / Environment + Browser Report Description DO NOT TOUCH (…" at bounding box center [589, 441] width 841 height 1007
